Goal: Information Seeking & Learning: Learn about a topic

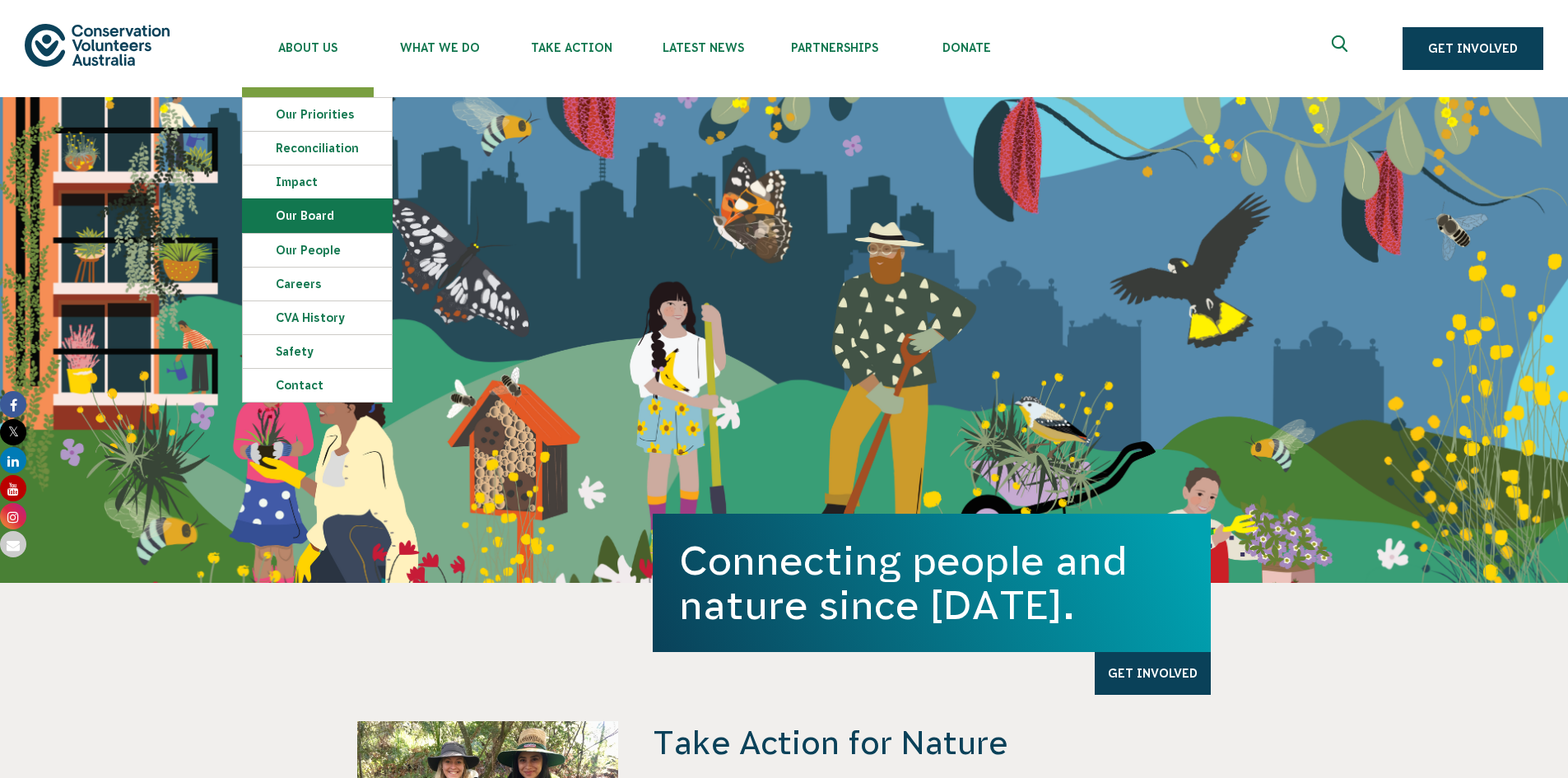
click at [313, 209] on link "Our Board" at bounding box center [318, 215] width 149 height 33
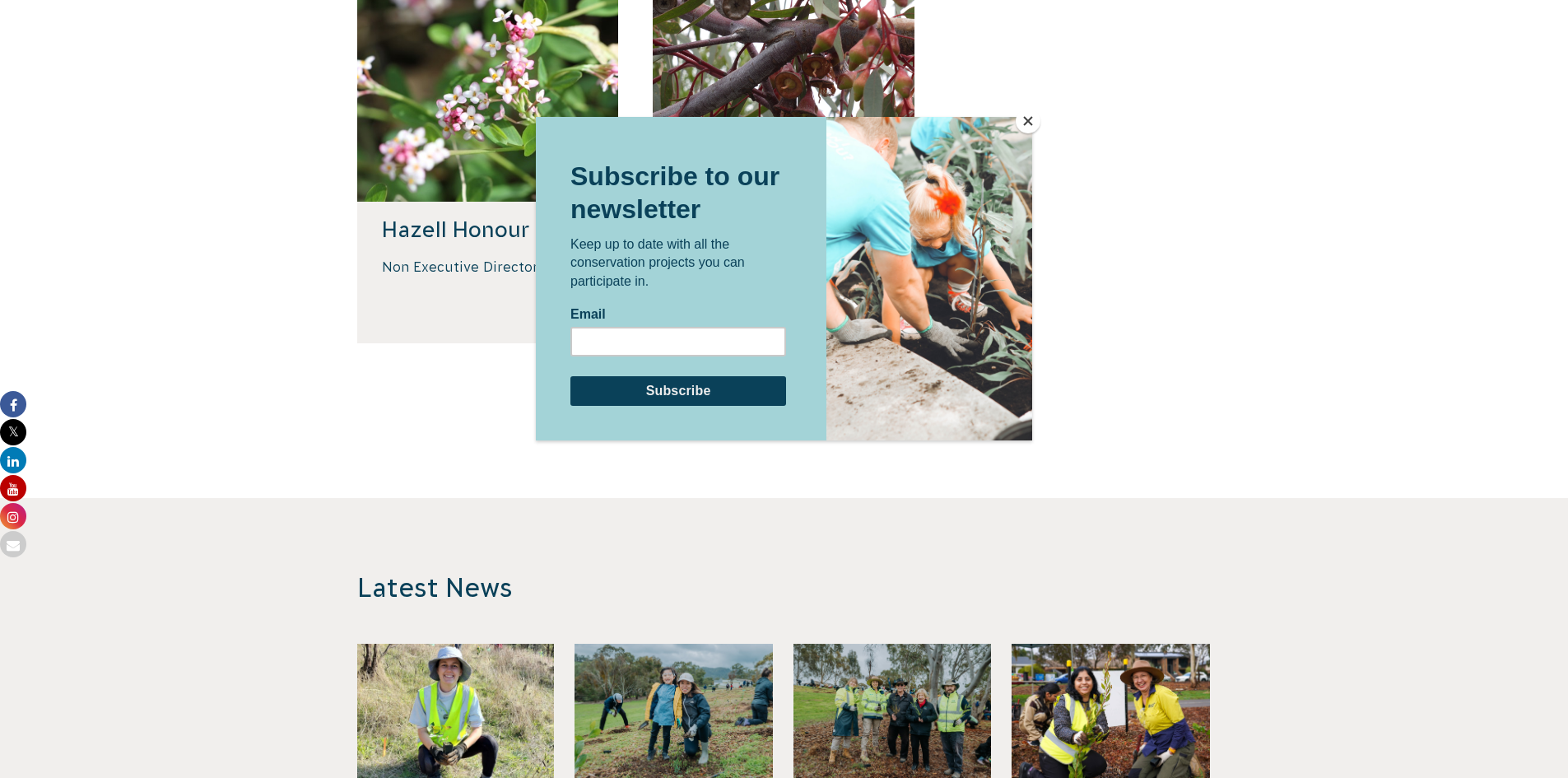
scroll to position [823, 0]
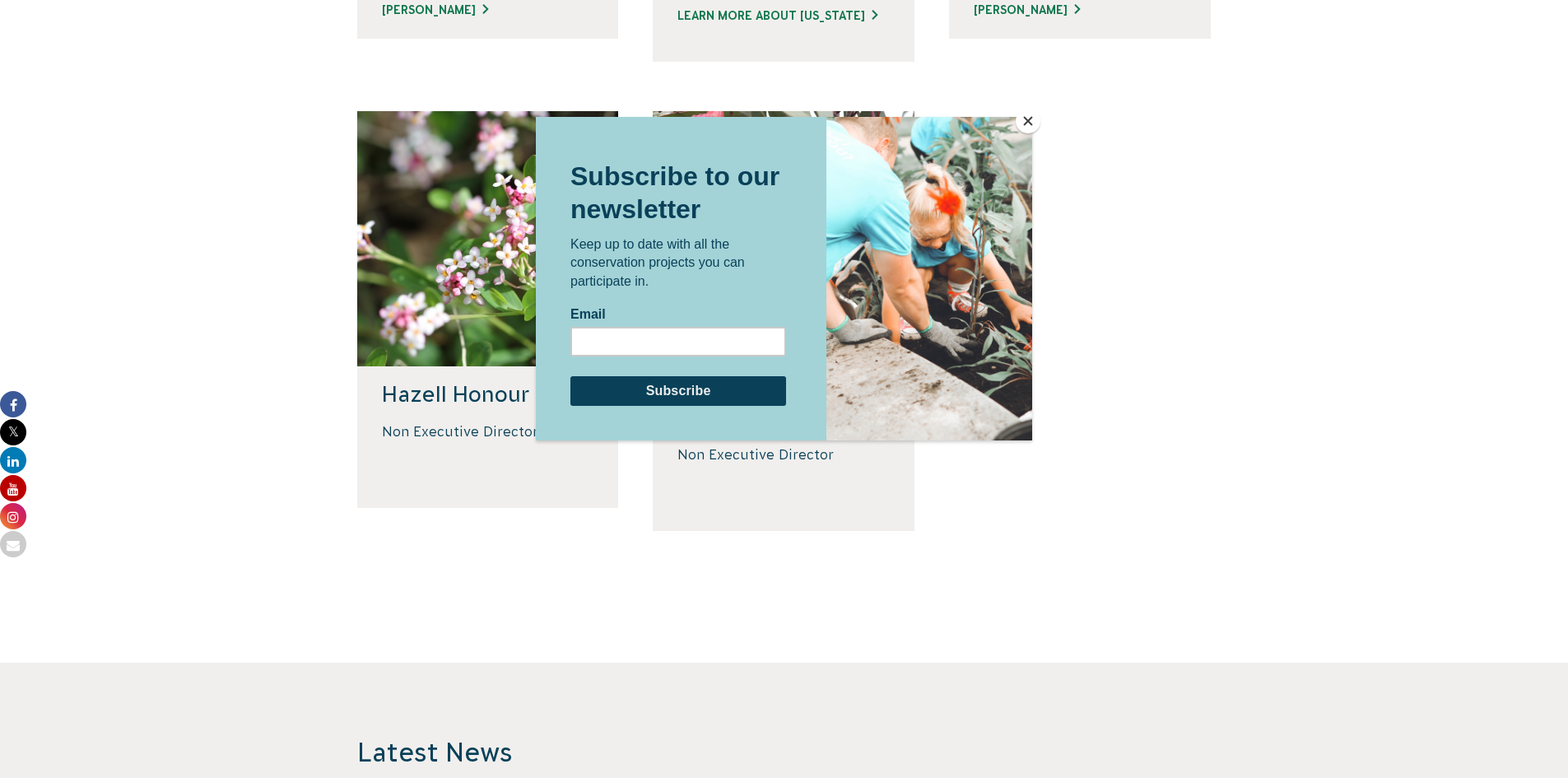
click at [1190, 261] on div at bounding box center [784, 389] width 1568 height 778
click at [1030, 121] on button "Close" at bounding box center [1028, 121] width 25 height 25
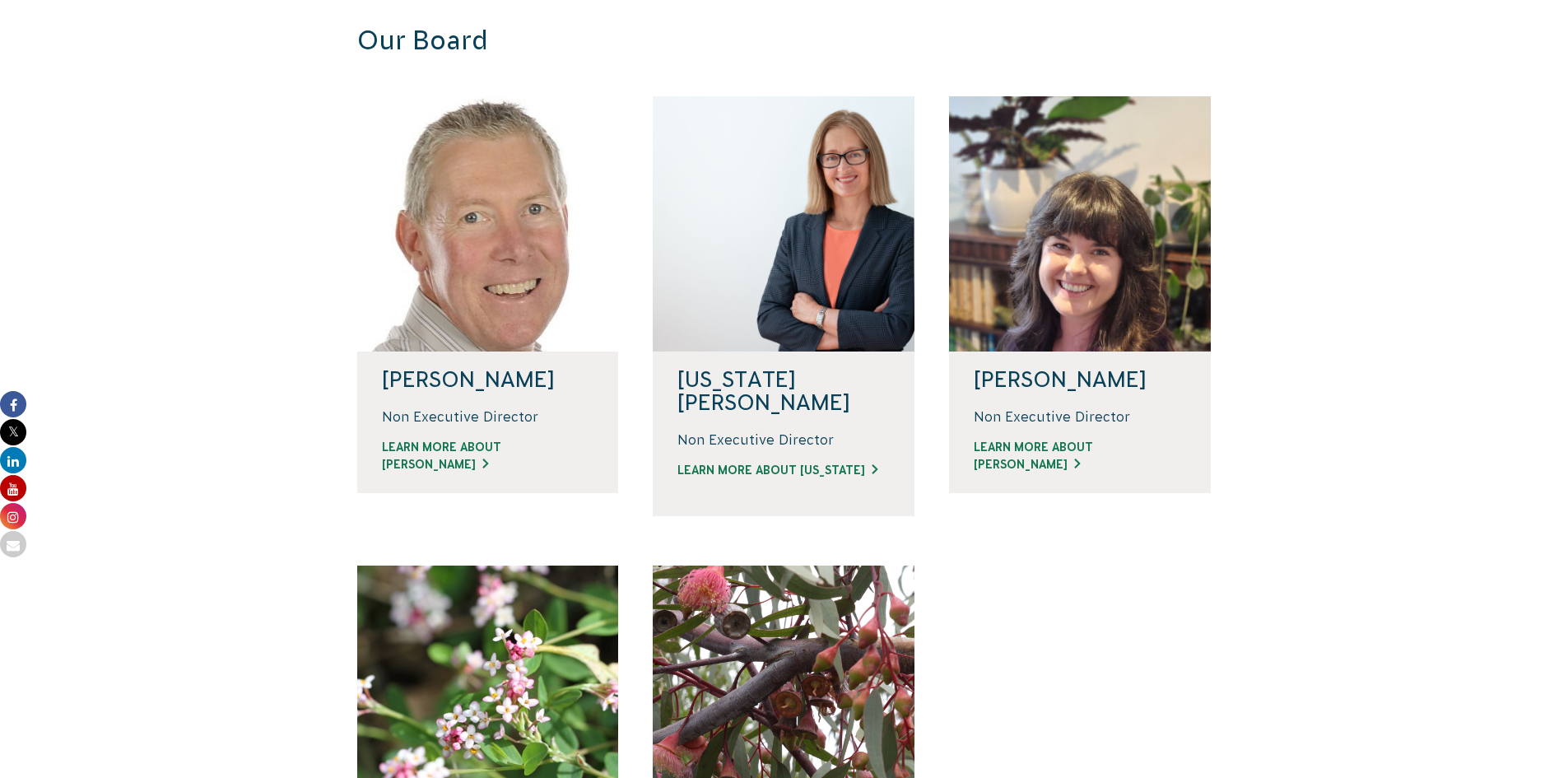
scroll to position [330, 0]
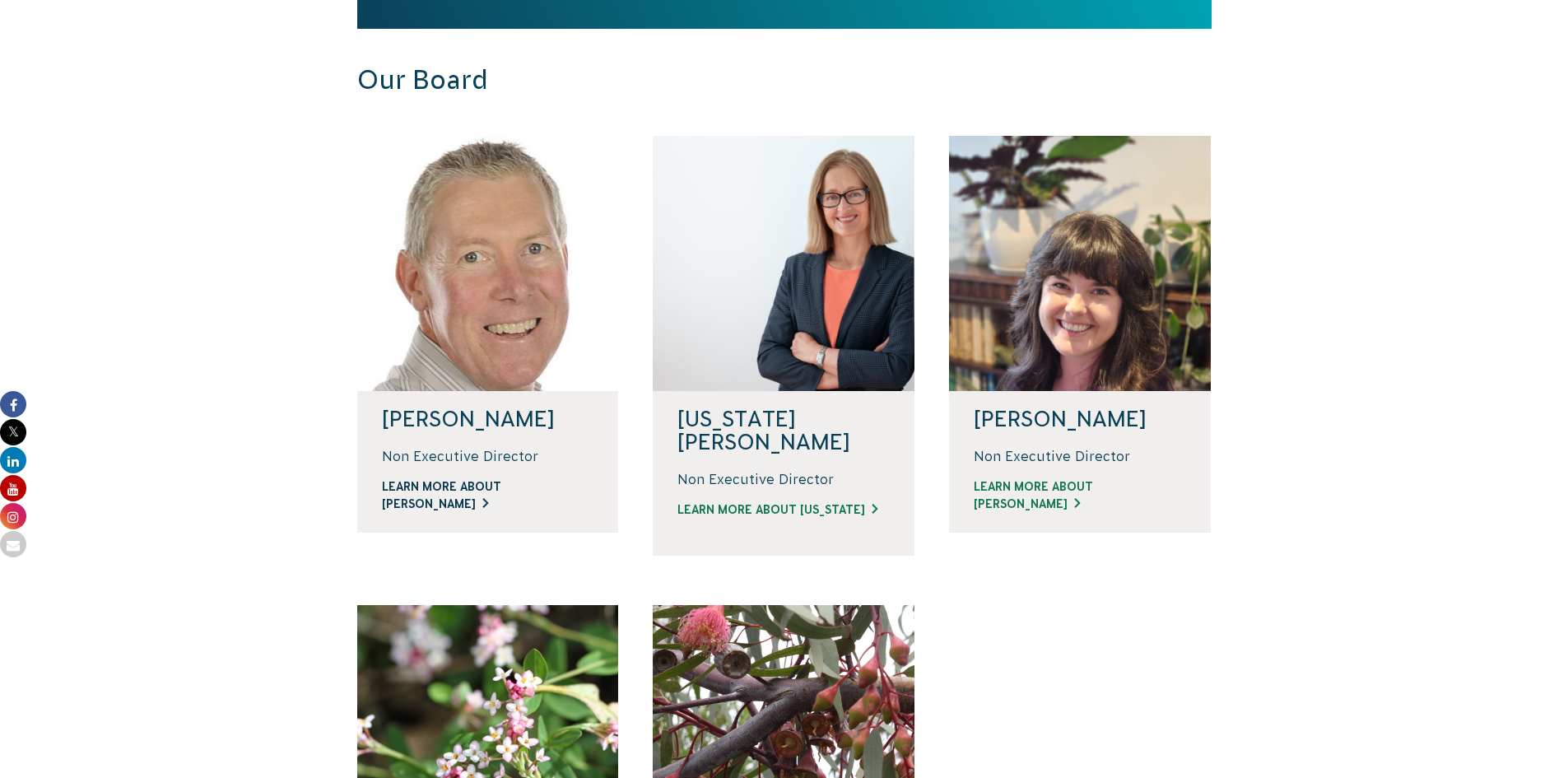
click at [553, 479] on link "LEARN MORE ABOUT DAVID" at bounding box center [488, 496] width 212 height 34
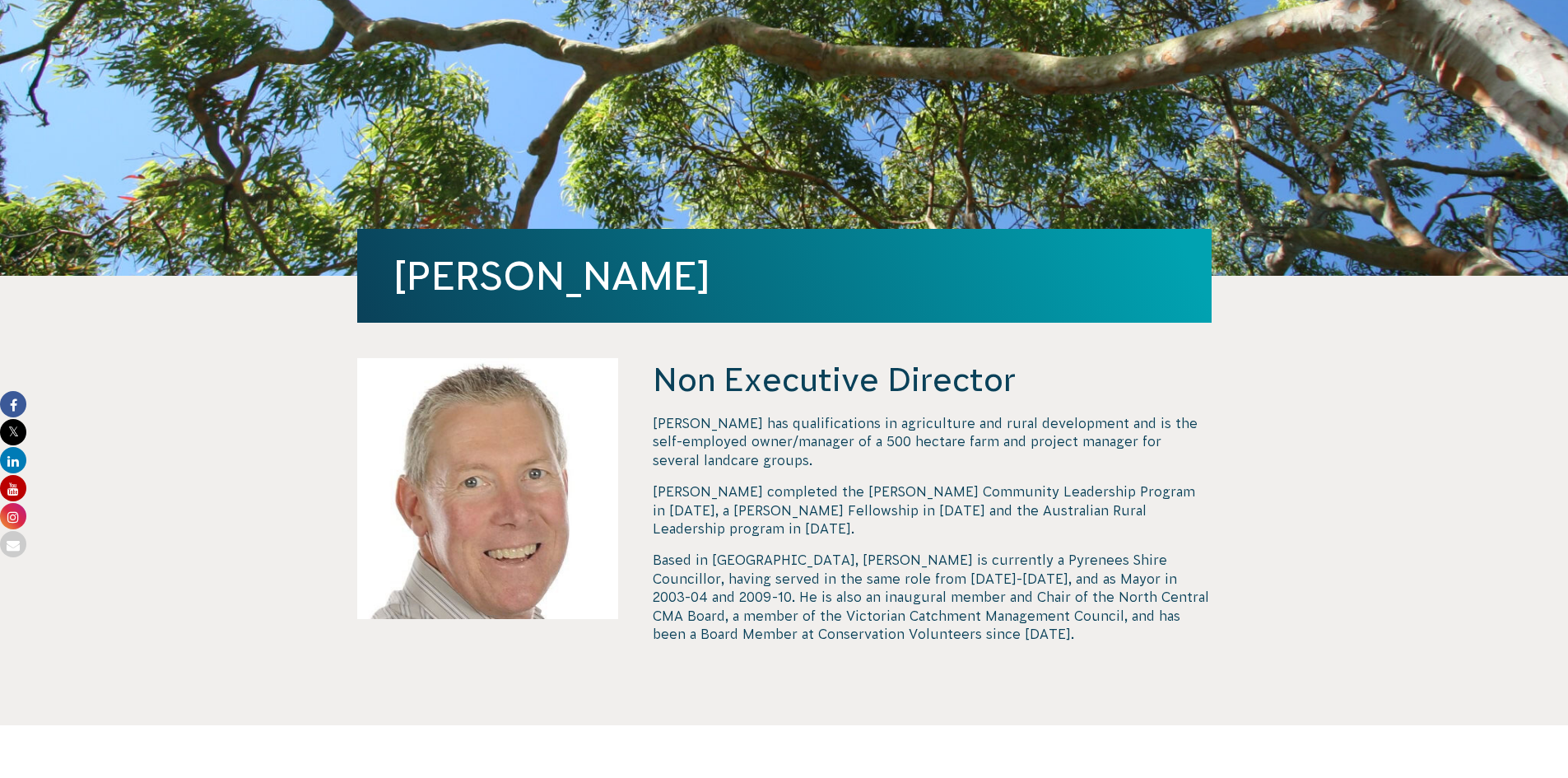
scroll to position [330, 0]
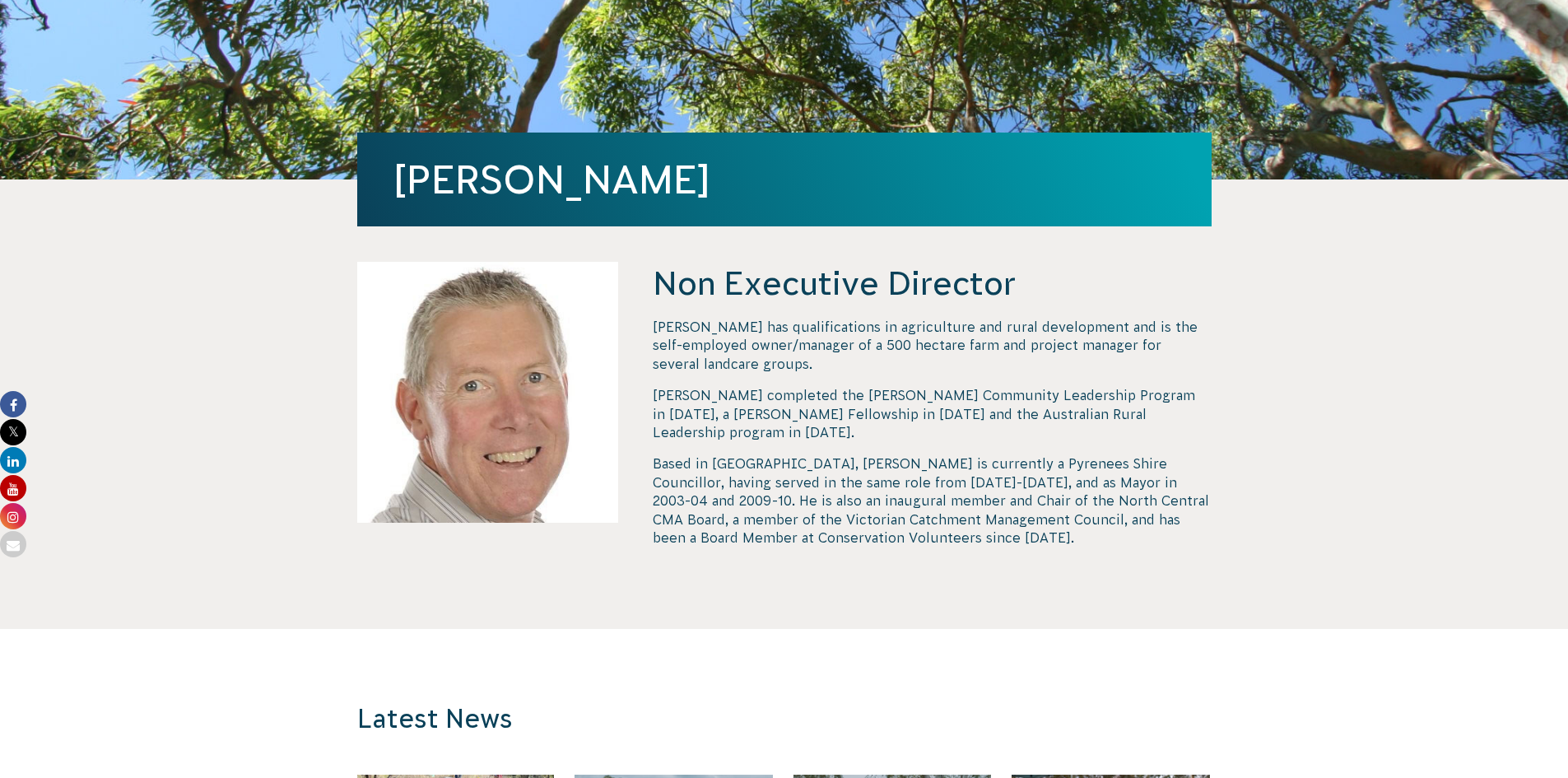
drag, startPoint x: 663, startPoint y: 279, endPoint x: 1021, endPoint y: 289, distance: 358.1
click at [1021, 289] on h4 "Non Executive Director" at bounding box center [932, 282] width 558 height 43
copy h4 "Non Executive Director"
click at [654, 288] on h4 "Non Executive Director" at bounding box center [932, 282] width 558 height 43
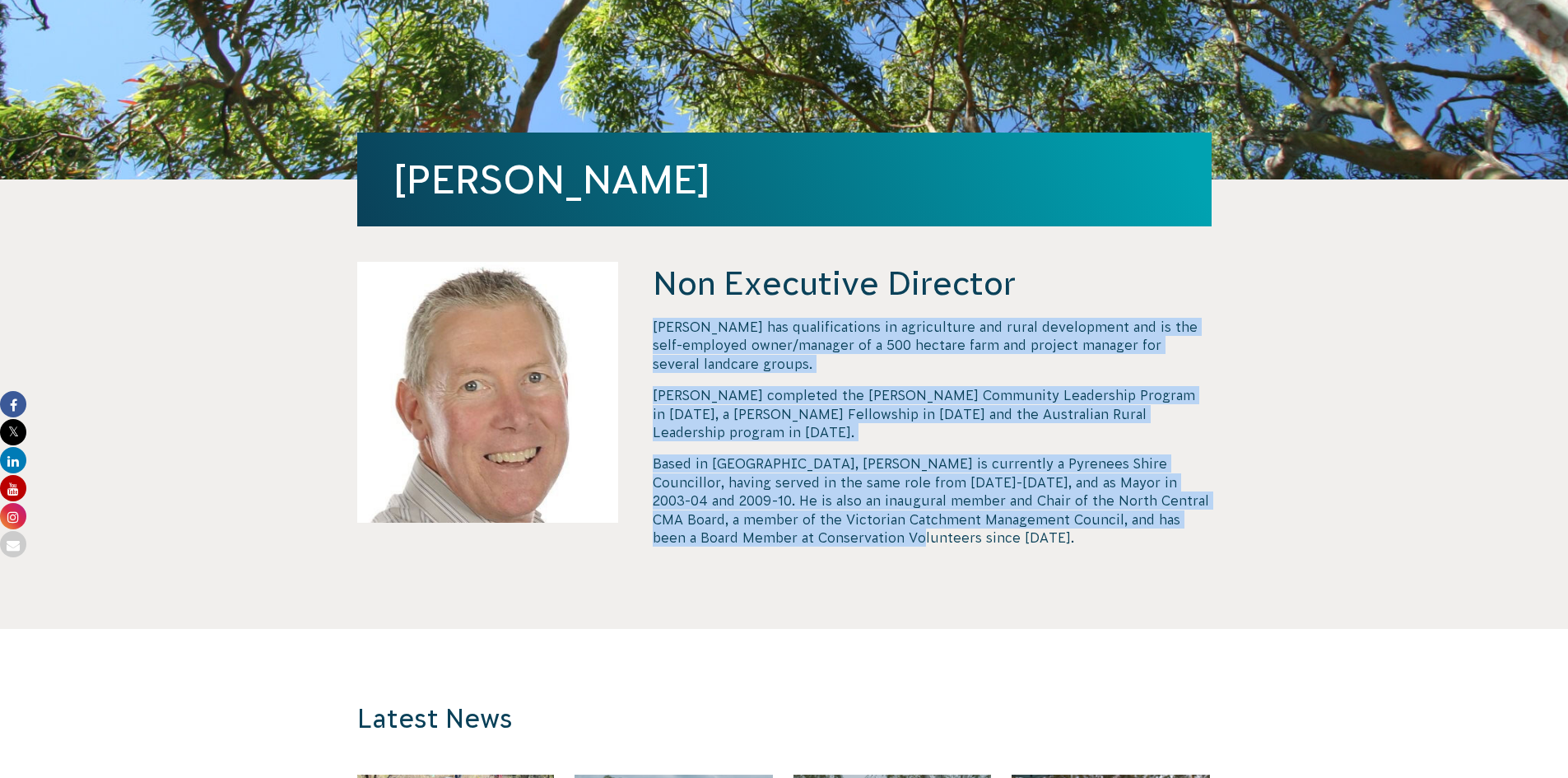
drag, startPoint x: 657, startPoint y: 327, endPoint x: 909, endPoint y: 517, distance: 315.6
click at [909, 517] on div "David has qualifications in agriculture and rural development and is the self-e…" at bounding box center [932, 432] width 558 height 229
copy div "David has qualifications in agriculture and rural development and is the self-e…"
